Goal: Task Accomplishment & Management: Use online tool/utility

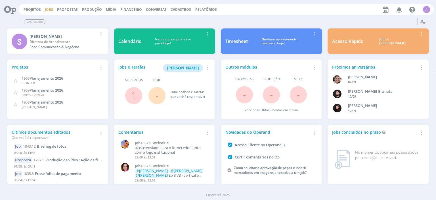
click at [46, 10] on link "Jobs" at bounding box center [49, 9] width 8 height 5
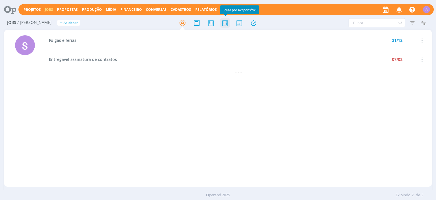
click at [221, 21] on icon at bounding box center [225, 22] width 10 height 11
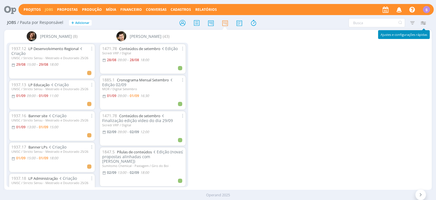
click at [425, 23] on icon "button" at bounding box center [423, 23] width 10 height 10
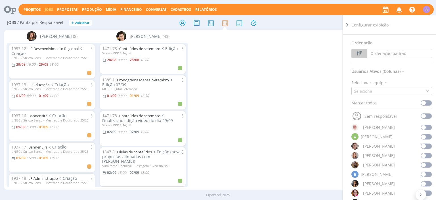
click at [427, 103] on span at bounding box center [426, 103] width 11 height 6
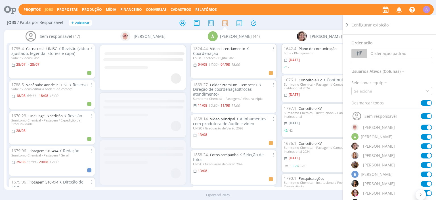
click at [163, 20] on div at bounding box center [218, 23] width 142 height 10
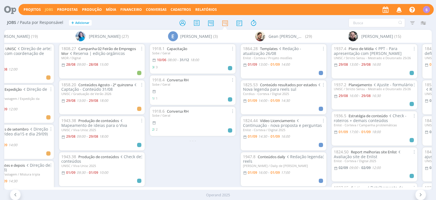
scroll to position [0, 1811]
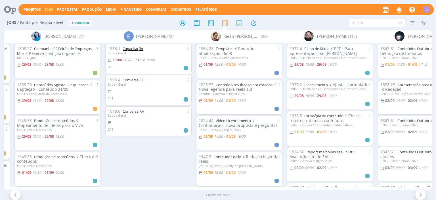
click at [141, 49] on link "Capacitação" at bounding box center [133, 48] width 20 height 5
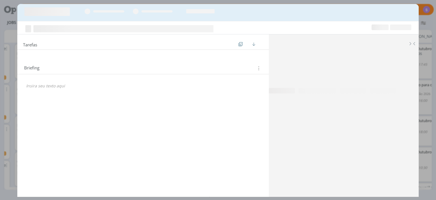
scroll to position [0, 1811]
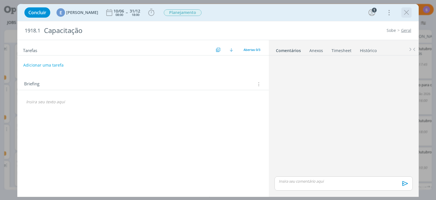
click at [410, 12] on icon "dialog" at bounding box center [406, 12] width 9 height 9
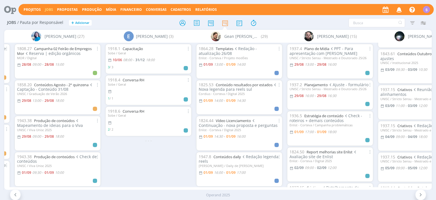
scroll to position [219, 0]
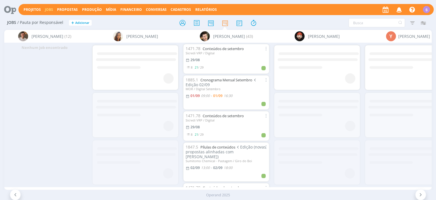
scroll to position [0, 4754]
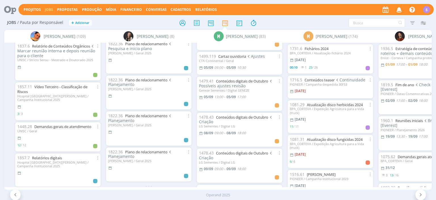
scroll to position [3336, 0]
click at [195, 9] on link "Relatórios" at bounding box center [206, 9] width 22 height 5
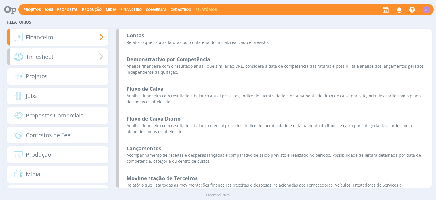
click at [65, 60] on div "Timesheet" at bounding box center [57, 56] width 101 height 17
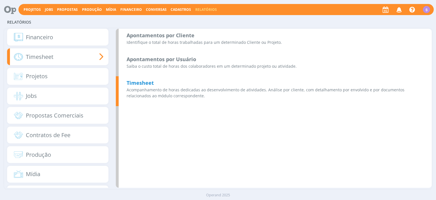
click at [139, 93] on p "Acompanhamento de horas dedicadas ao desenvolvimento de atividades. Análise por…" at bounding box center [275, 93] width 297 height 12
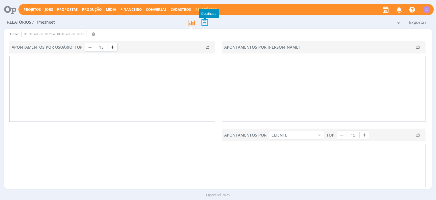
click at [203, 22] on icon at bounding box center [205, 22] width 12 height 12
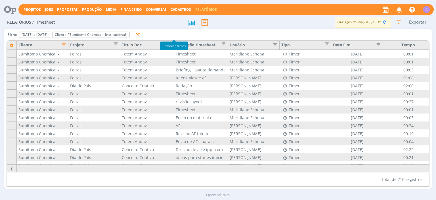
click at [140, 35] on icon "button" at bounding box center [138, 35] width 4 height 4
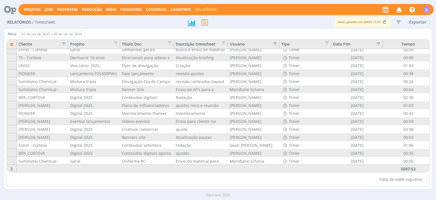
scroll to position [1850, 0]
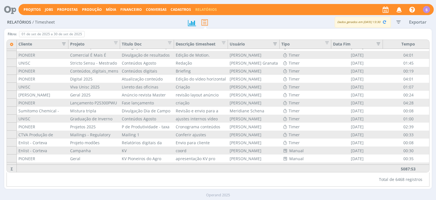
click at [64, 40] on icon "button" at bounding box center [62, 43] width 6 height 6
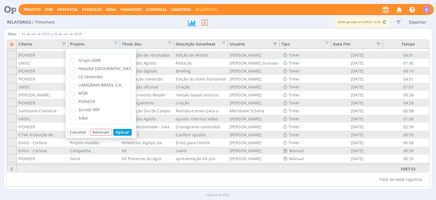
scroll to position [131, 0]
click at [111, 95] on span "Sumitomo Chemical - Institucional" at bounding box center [110, 93] width 65 height 5
click at [75, 92] on input "Sumitomo Chemical - Institucional" at bounding box center [75, 92] width 0 height 0
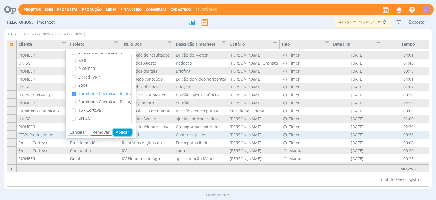
click at [125, 132] on button "Aplicar" at bounding box center [122, 132] width 18 height 7
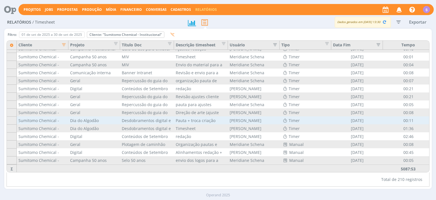
scroll to position [1555, 0]
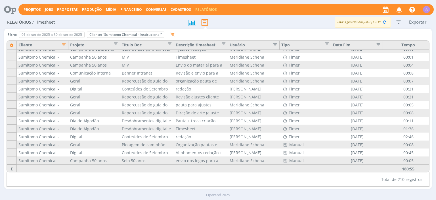
click at [61, 45] on icon "button" at bounding box center [62, 44] width 6 height 6
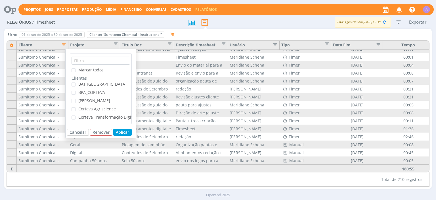
scroll to position [131, 0]
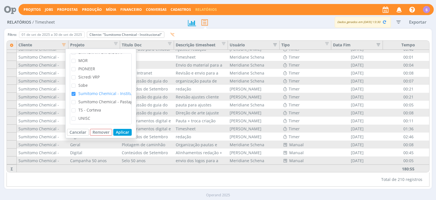
click at [90, 93] on span "Sumitomo Chemical - Institucional" at bounding box center [110, 93] width 65 height 5
click at [75, 92] on input "Sumitomo Chemical - Institucional" at bounding box center [75, 92] width 0 height 0
click at [94, 101] on span "Sumitomo Chemical - Pastagem" at bounding box center [108, 101] width 60 height 5
click at [75, 100] on input "Sumitomo Chemical - Pastagem" at bounding box center [75, 100] width 0 height 0
click at [123, 134] on button "Aplicar" at bounding box center [122, 132] width 18 height 7
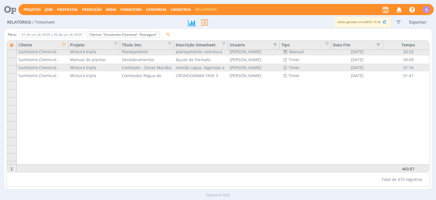
scroll to position [2040, 0]
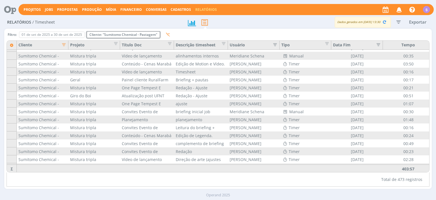
click at [0, 0] on div "Remover" at bounding box center [0, 0] width 0 height 0
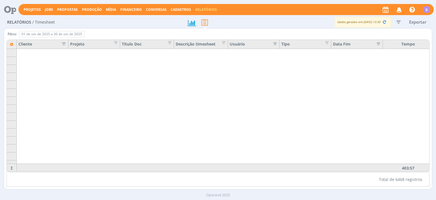
scroll to position [79, 0]
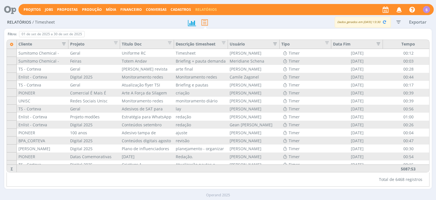
click at [65, 44] on icon "button" at bounding box center [62, 43] width 6 height 6
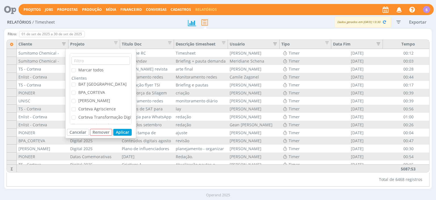
scroll to position [131, 0]
click at [85, 116] on span "UNISC" at bounding box center [84, 117] width 12 height 5
click at [75, 116] on input "UNISC" at bounding box center [75, 116] width 0 height 0
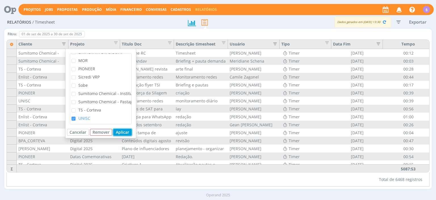
click at [119, 131] on button "Aplicar" at bounding box center [122, 132] width 18 height 7
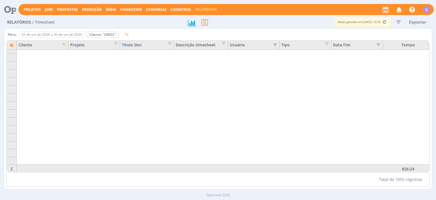
scroll to position [338, 0]
